Goal: Information Seeking & Learning: Learn about a topic

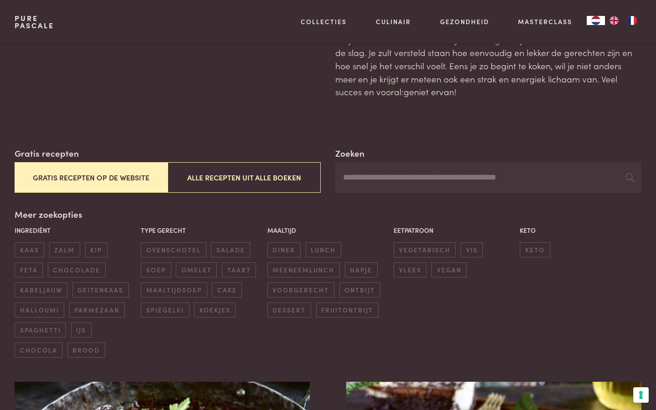
scroll to position [63, 0]
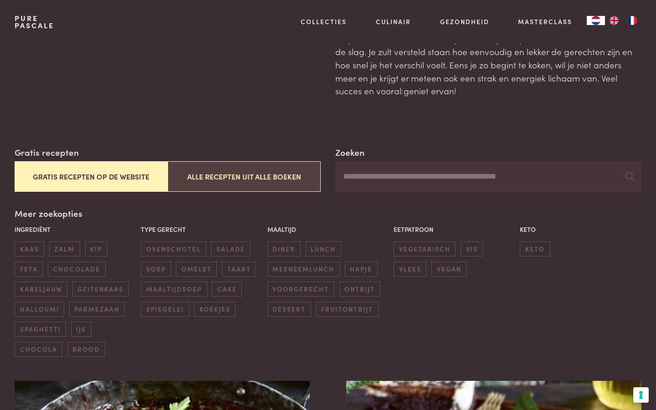
click at [255, 175] on button "Alle recepten uit alle boeken" at bounding box center [244, 176] width 153 height 31
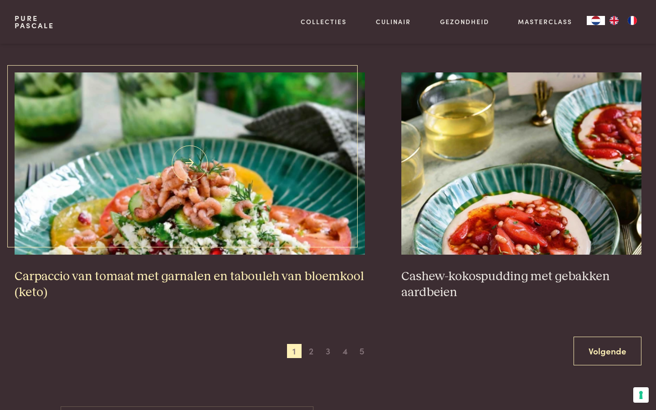
scroll to position [1649, 0]
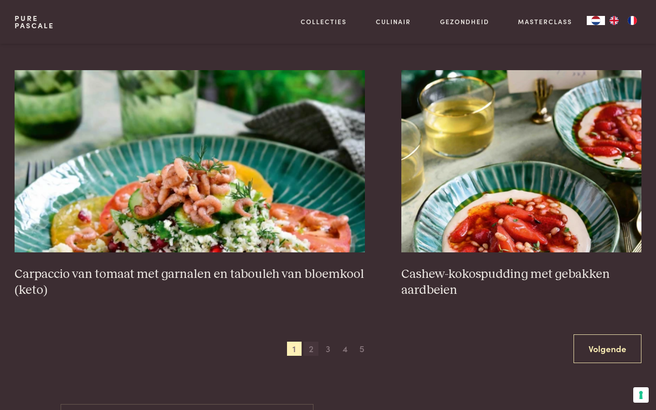
click at [312, 344] on span "2" at bounding box center [311, 349] width 15 height 15
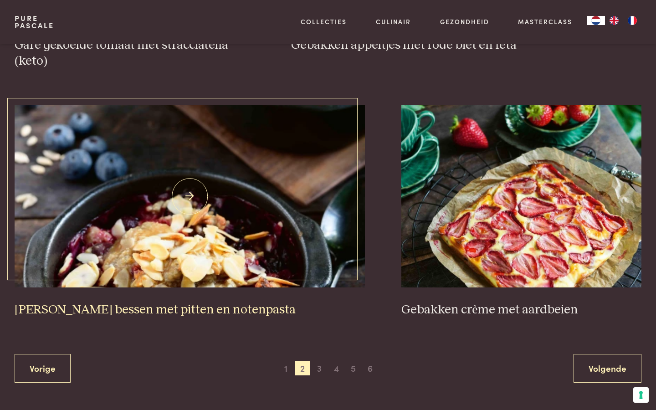
scroll to position [1631, 0]
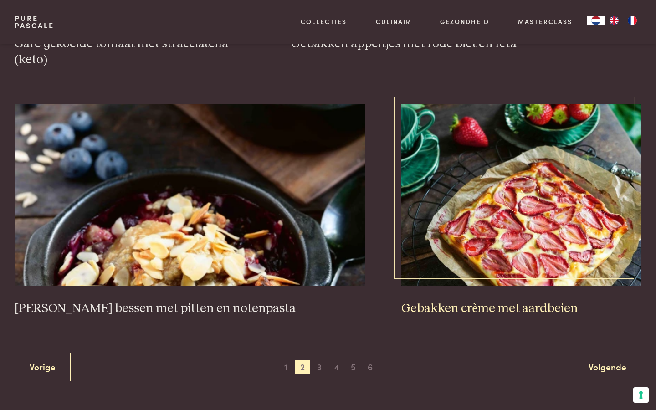
click at [465, 305] on h3 "Gebakken crème met aardbeien" at bounding box center [521, 309] width 240 height 16
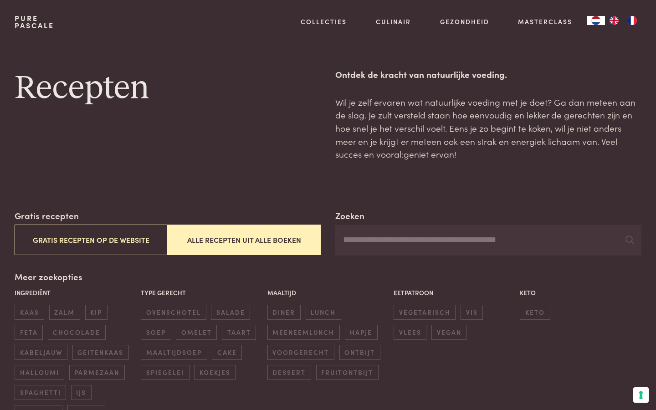
scroll to position [0, 0]
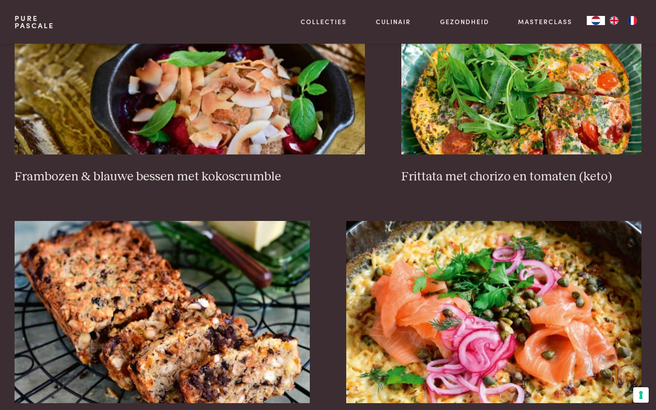
scroll to position [100, 0]
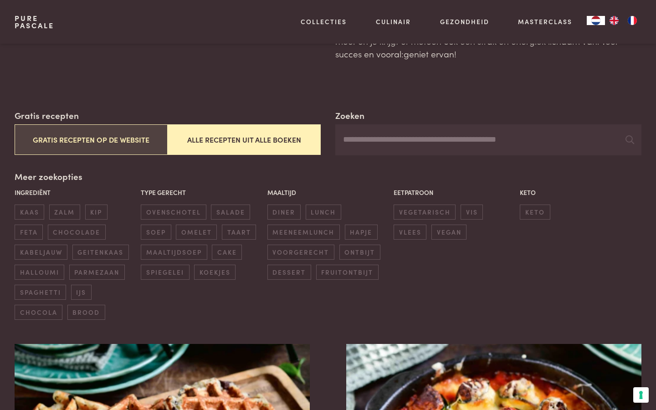
click at [91, 137] on button "Gratis recepten op de website" at bounding box center [91, 139] width 153 height 31
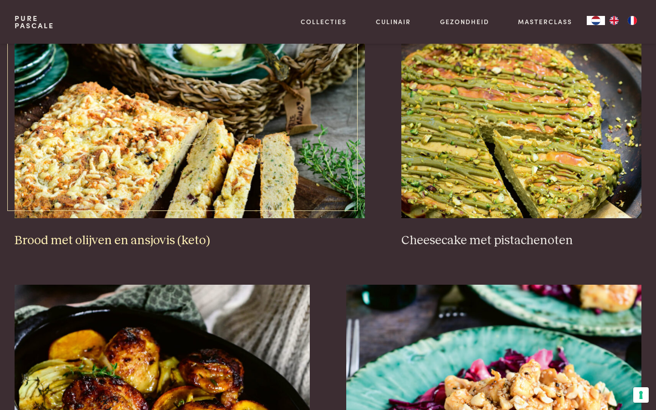
scroll to position [920, 0]
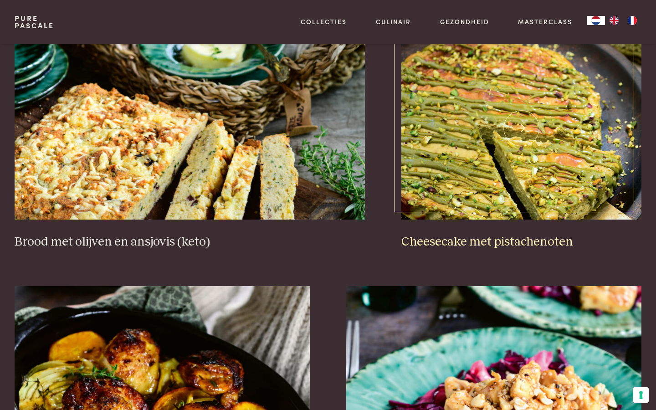
click at [494, 157] on img at bounding box center [521, 128] width 240 height 182
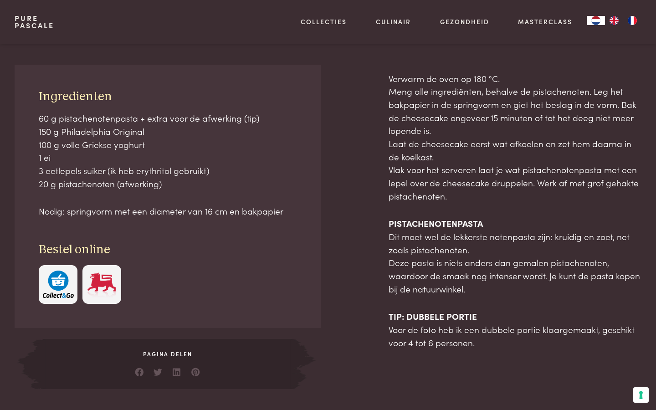
scroll to position [373, 0]
